Goal: Task Accomplishment & Management: Complete application form

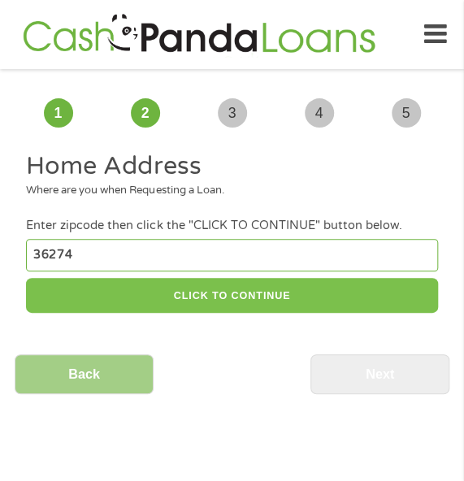
type input "36274"
click at [227, 302] on button "CLICK TO CONTINUE" at bounding box center [231, 295] width 411 height 35
type input "36274"
type input "Roanoke"
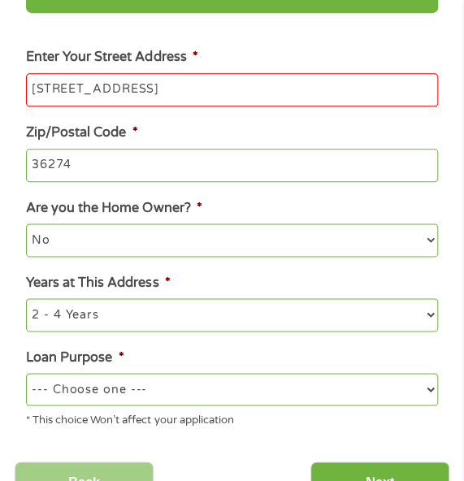
scroll to position [325, 0]
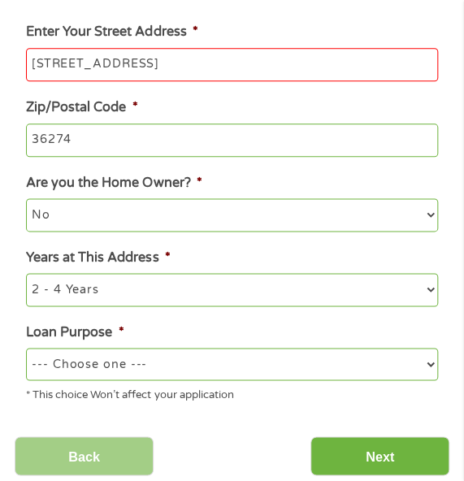
type input "[STREET_ADDRESS]"
drag, startPoint x: 262, startPoint y: 361, endPoint x: 248, endPoint y: 354, distance: 15.6
click at [262, 361] on select "--- Choose one --- Pay Bills Debt Consolidation Home Improvement Major Purchase…" at bounding box center [231, 364] width 411 height 32
select select "other"
click at [26, 349] on select "--- Choose one --- Pay Bills Debt Consolidation Home Improvement Major Purchase…" at bounding box center [231, 364] width 411 height 32
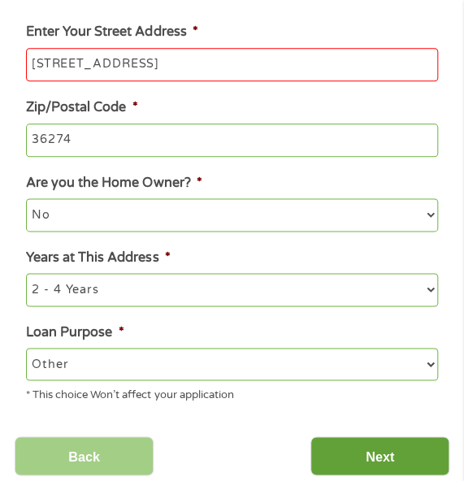
click at [349, 445] on input "Next" at bounding box center [379, 456] width 139 height 40
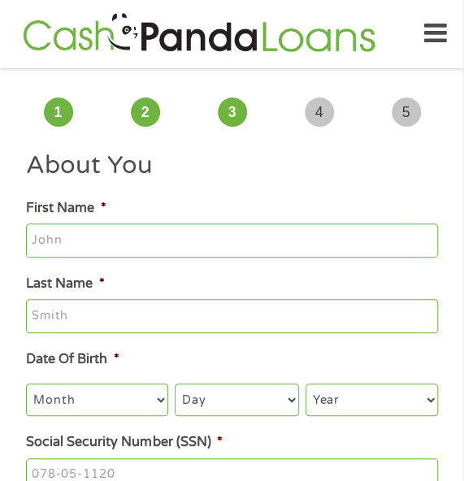
scroll to position [0, 0]
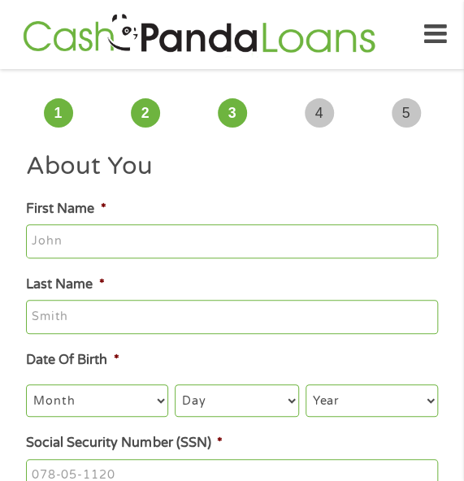
type input "[PERSON_NAME]"
click at [109, 409] on select "Month 1 2 3 4 5 6 7 8 9 10 11 12" at bounding box center [97, 400] width 142 height 32
click at [26, 385] on select "Month 1 2 3 4 5 6 7 8 9 10 11 12" at bounding box center [97, 400] width 142 height 32
drag, startPoint x: 130, startPoint y: 426, endPoint x: 126, endPoint y: 418, distance: 8.4
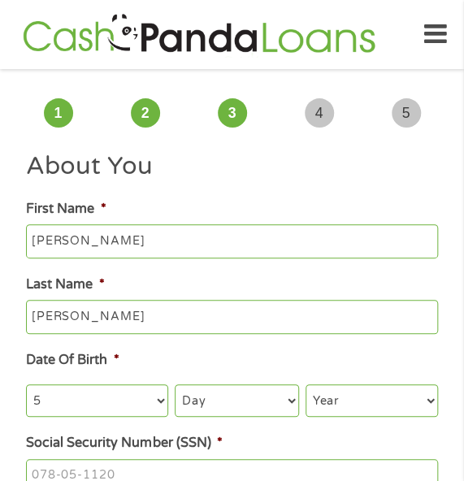
click at [129, 426] on ul "About You This field is hidden when viewing the form Title * --- Choose one ---…" at bounding box center [232, 477] width 434 height 654
click at [123, 405] on select "Month 1 2 3 4 5 6 7 8 9 10 11 12" at bounding box center [97, 400] width 142 height 32
select select "4"
click at [26, 385] on select "Month 1 2 3 4 5 6 7 8 9 10 11 12" at bounding box center [97, 400] width 142 height 32
click at [240, 404] on select "Day 1 2 3 4 5 6 7 8 9 10 11 12 13 14 15 16 17 18 19 20 21 22 23 24 25 26 27 28 …" at bounding box center [237, 400] width 124 height 32
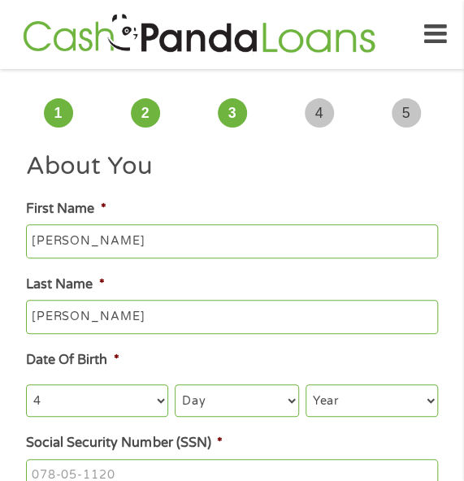
select select "6"
click at [175, 385] on select "Day 1 2 3 4 5 6 7 8 9 10 11 12 13 14 15 16 17 18 19 20 21 22 23 24 25 26 27 28 …" at bounding box center [237, 400] width 124 height 32
click at [382, 407] on select "Year [DATE] 2006 2005 2004 2003 2002 2001 2000 1999 1998 1997 1996 1995 1994 19…" at bounding box center [371, 400] width 132 height 32
select select "1978"
click at [305, 385] on select "Year [DATE] 2006 2005 2004 2003 2002 2001 2000 1999 1998 1997 1996 1995 1994 19…" at bounding box center [371, 400] width 132 height 32
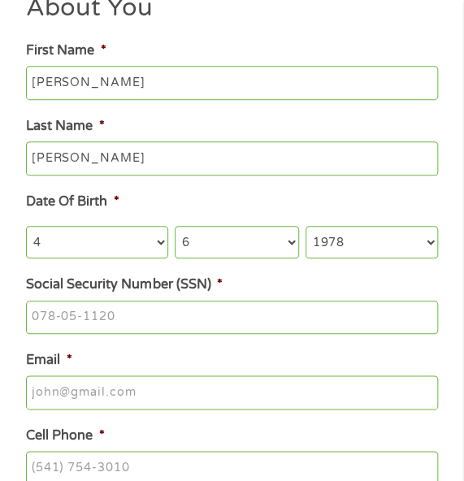
scroll to position [162, 0]
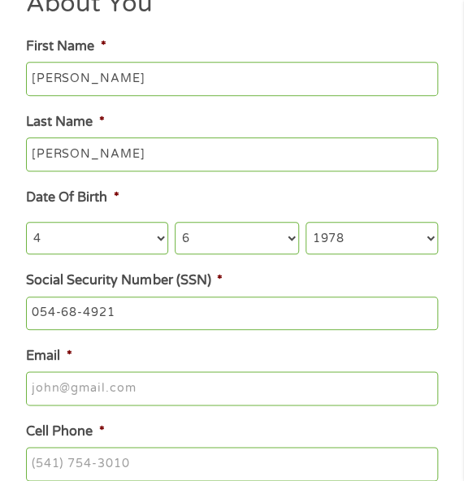
type input "054-68-4921"
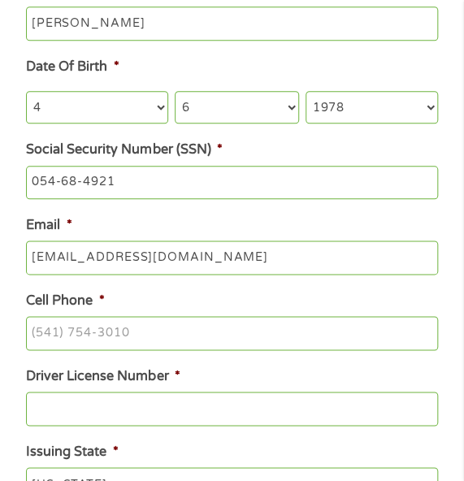
scroll to position [406, 0]
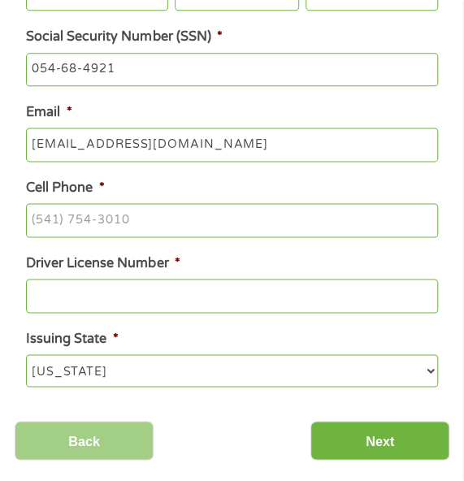
type input "[EMAIL_ADDRESS][DOMAIN_NAME]"
type input "[PHONE_NUMBER]"
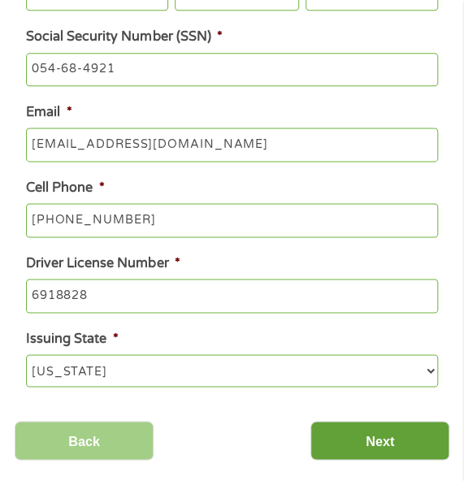
type input "6918828"
click at [373, 445] on input "Next" at bounding box center [379, 441] width 139 height 40
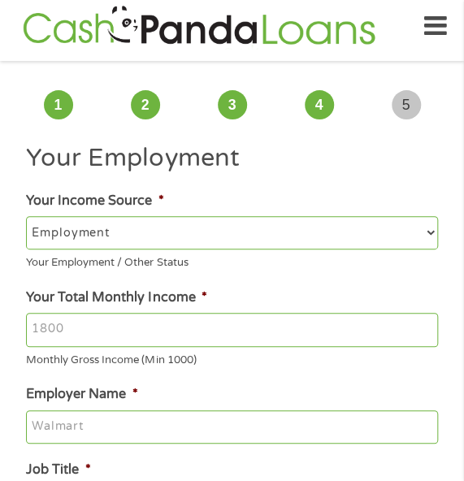
scroll to position [0, 0]
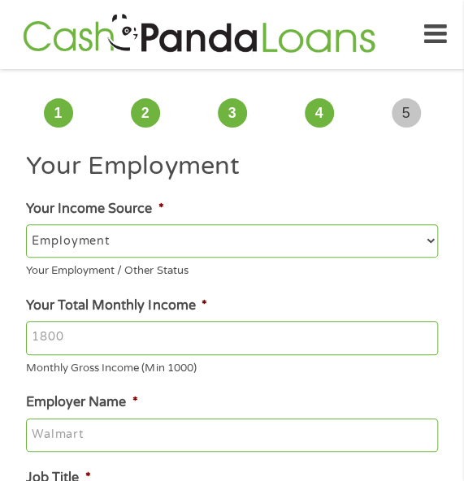
click at [363, 340] on input "Your Total Monthly Income *" at bounding box center [231, 338] width 411 height 34
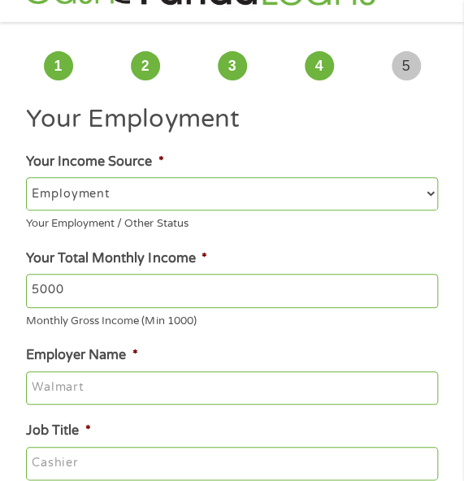
scroll to position [81, 0]
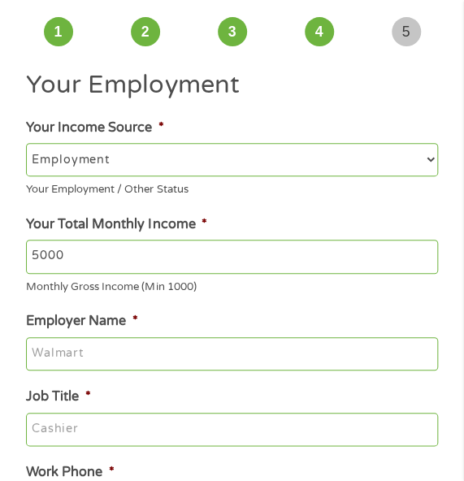
type input "5000"
type input "CandleWick Yarns"
click at [266, 424] on input "Job Title *" at bounding box center [231, 430] width 411 height 34
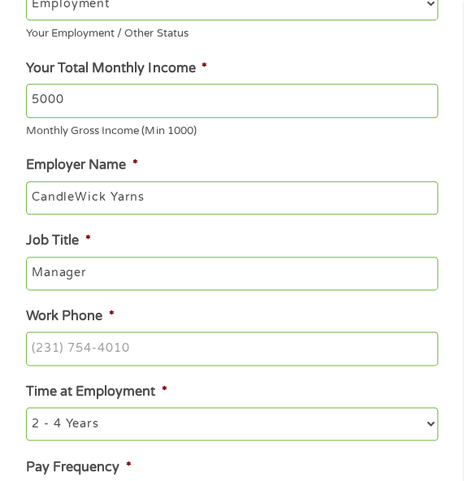
scroll to position [244, 0]
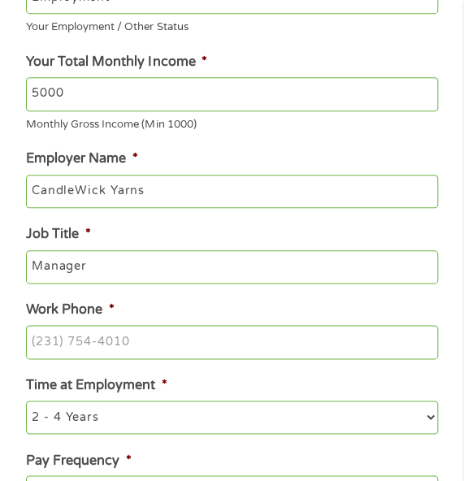
type input "Manager"
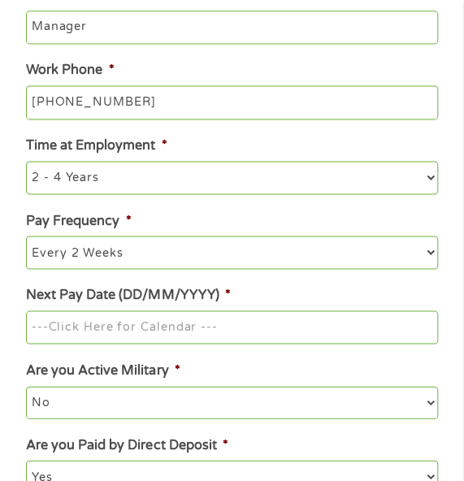
scroll to position [487, 0]
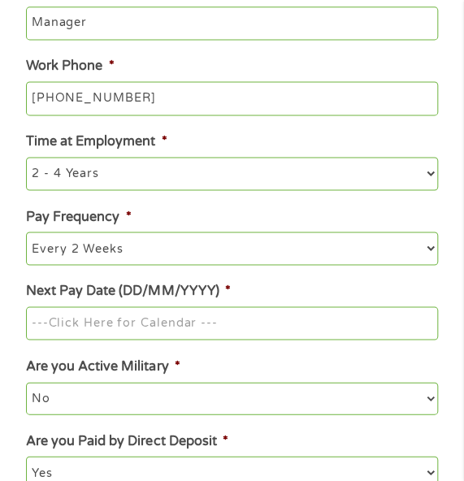
type input "[PHONE_NUMBER]"
click at [266, 339] on input "Next Pay Date (DD/MM/YYYY) *" at bounding box center [231, 323] width 411 height 34
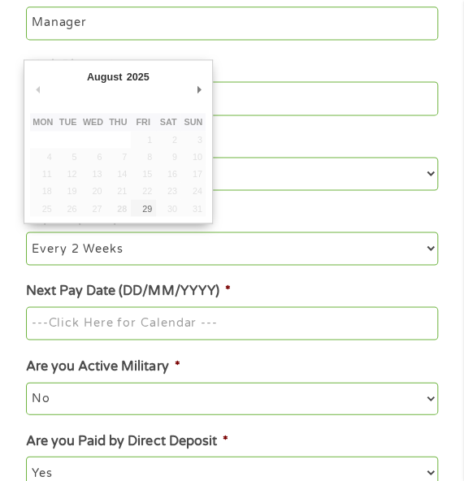
click at [147, 222] on div "August January February March April May June July August September October Nove…" at bounding box center [118, 140] width 188 height 163
type input "[DATE]"
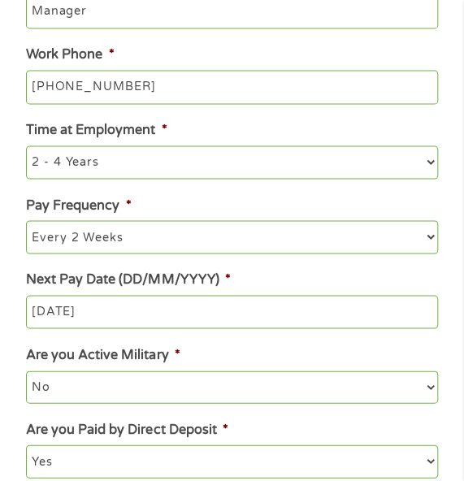
scroll to position [650, 0]
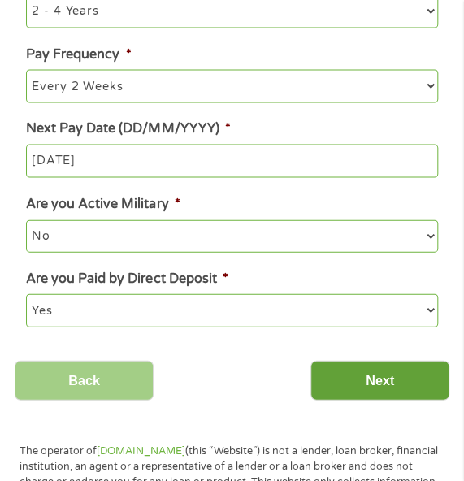
click at [327, 373] on input "Next" at bounding box center [379, 380] width 139 height 40
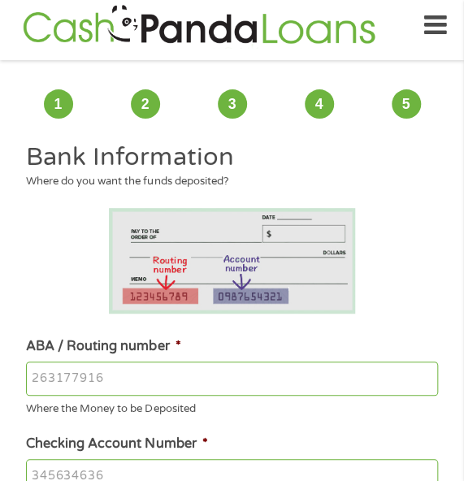
scroll to position [0, 0]
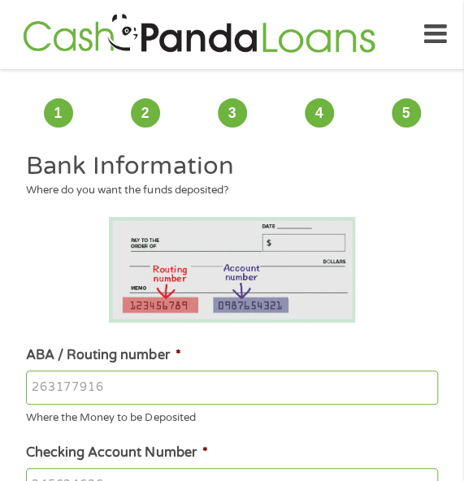
type input "071921891"
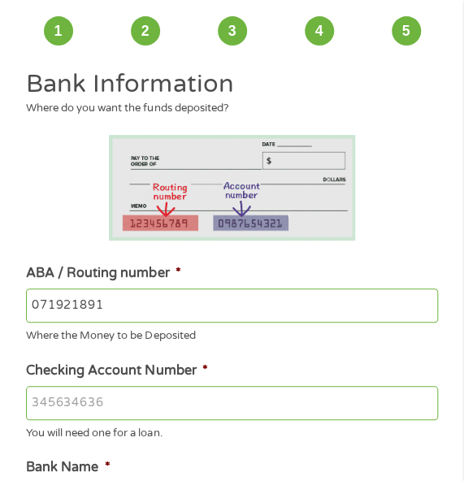
scroll to position [162, 0]
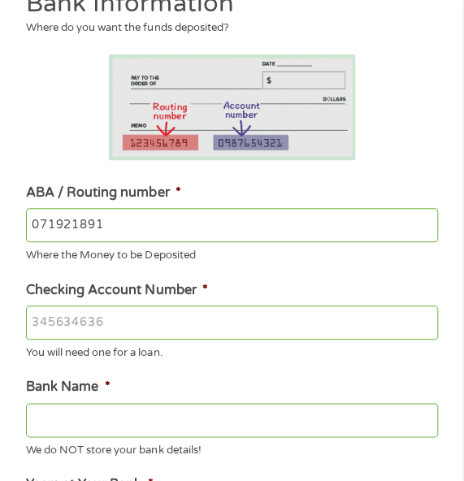
type input "8180861217"
click at [207, 204] on li "ABA / Routing number * [US_BANK_ROUTING_MICR] Where the Money to be Deposited" at bounding box center [232, 223] width 434 height 81
click at [206, 218] on input "071921891" at bounding box center [231, 225] width 411 height 34
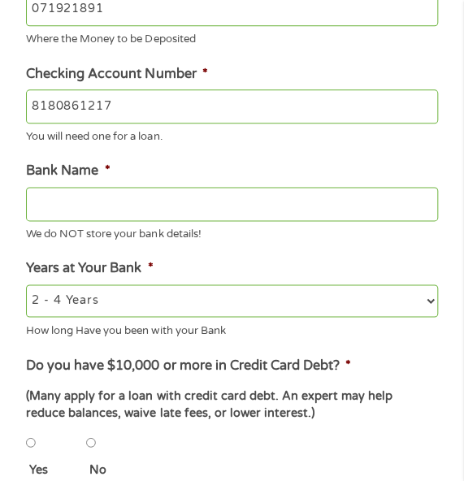
type input "PNC BANK NA"
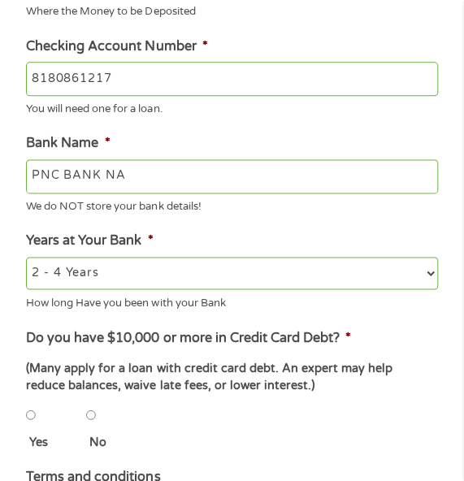
type input "071921891"
click at [94, 419] on input "No" at bounding box center [91, 414] width 10 height 32
radio input "true"
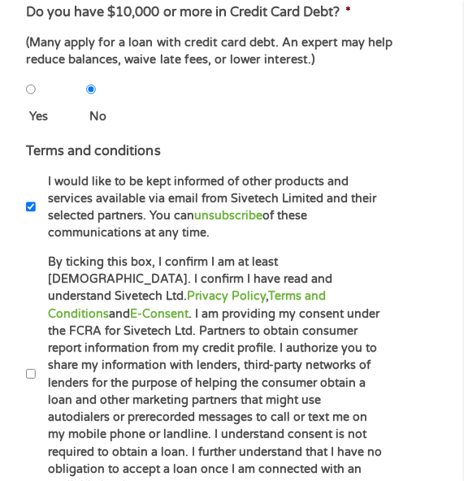
click at [164, 420] on label "By ticking this box, I confirm I am at least [DEMOGRAPHIC_DATA]. I confirm I ha…" at bounding box center [210, 374] width 349 height 242
click at [36, 390] on input "By ticking this box, I confirm I am at least [DEMOGRAPHIC_DATA]. I confirm I ha…" at bounding box center [31, 373] width 10 height 32
checkbox input "true"
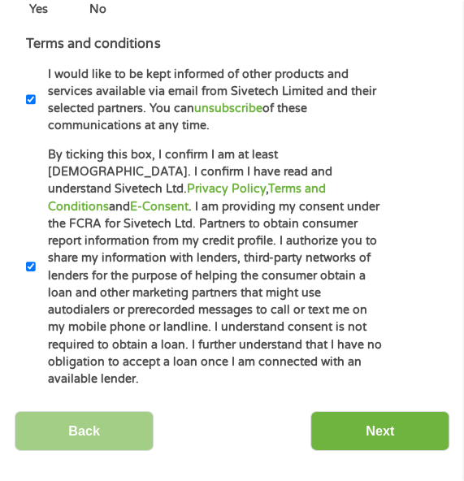
scroll to position [975, 0]
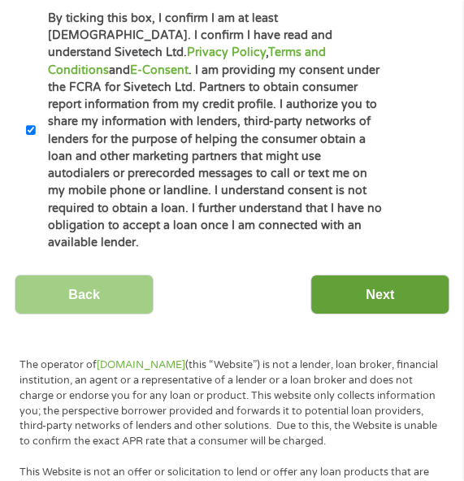
click at [333, 296] on input "Next" at bounding box center [379, 295] width 139 height 40
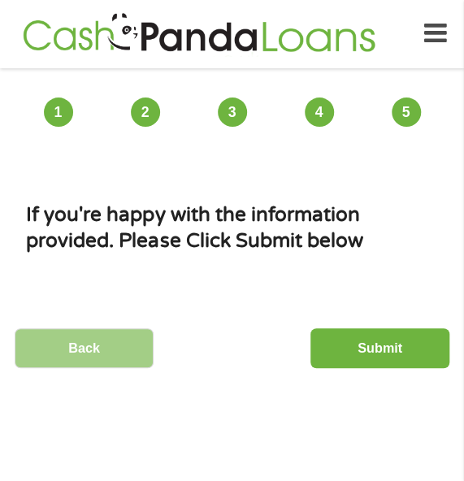
scroll to position [0, 0]
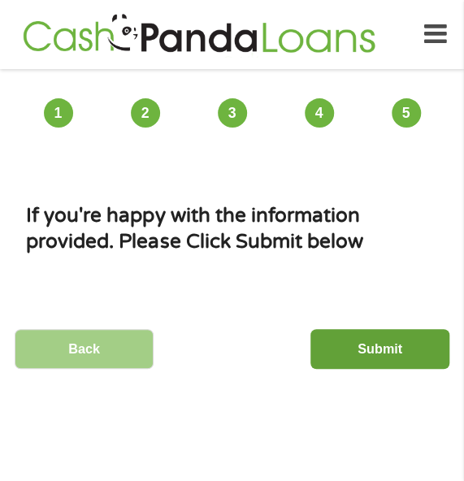
click at [359, 348] on input "Submit" at bounding box center [379, 349] width 139 height 40
